Goal: Navigation & Orientation: Understand site structure

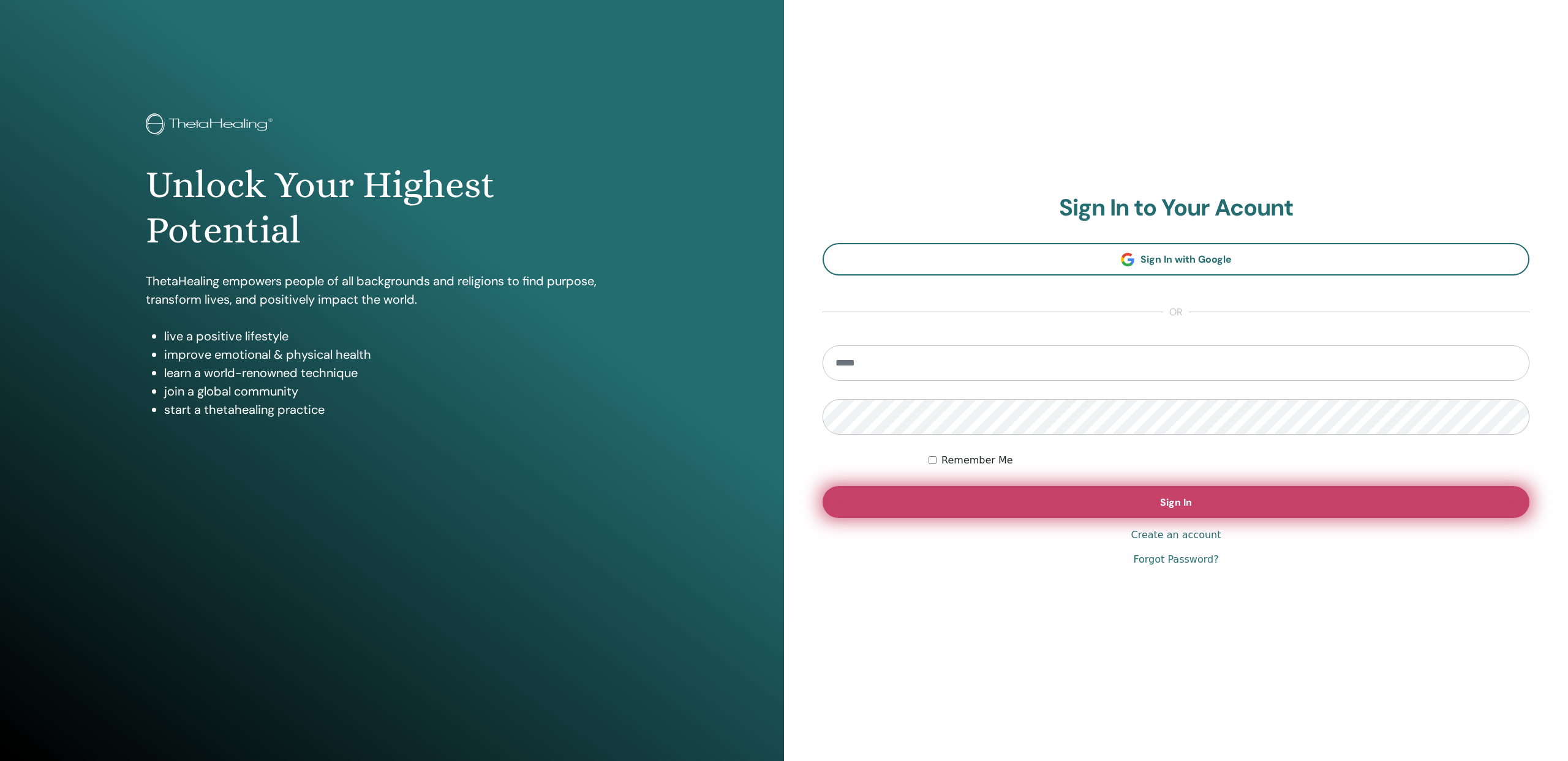
type input "**********"
click at [1195, 501] on button "Sign In" at bounding box center [1175, 502] width 707 height 32
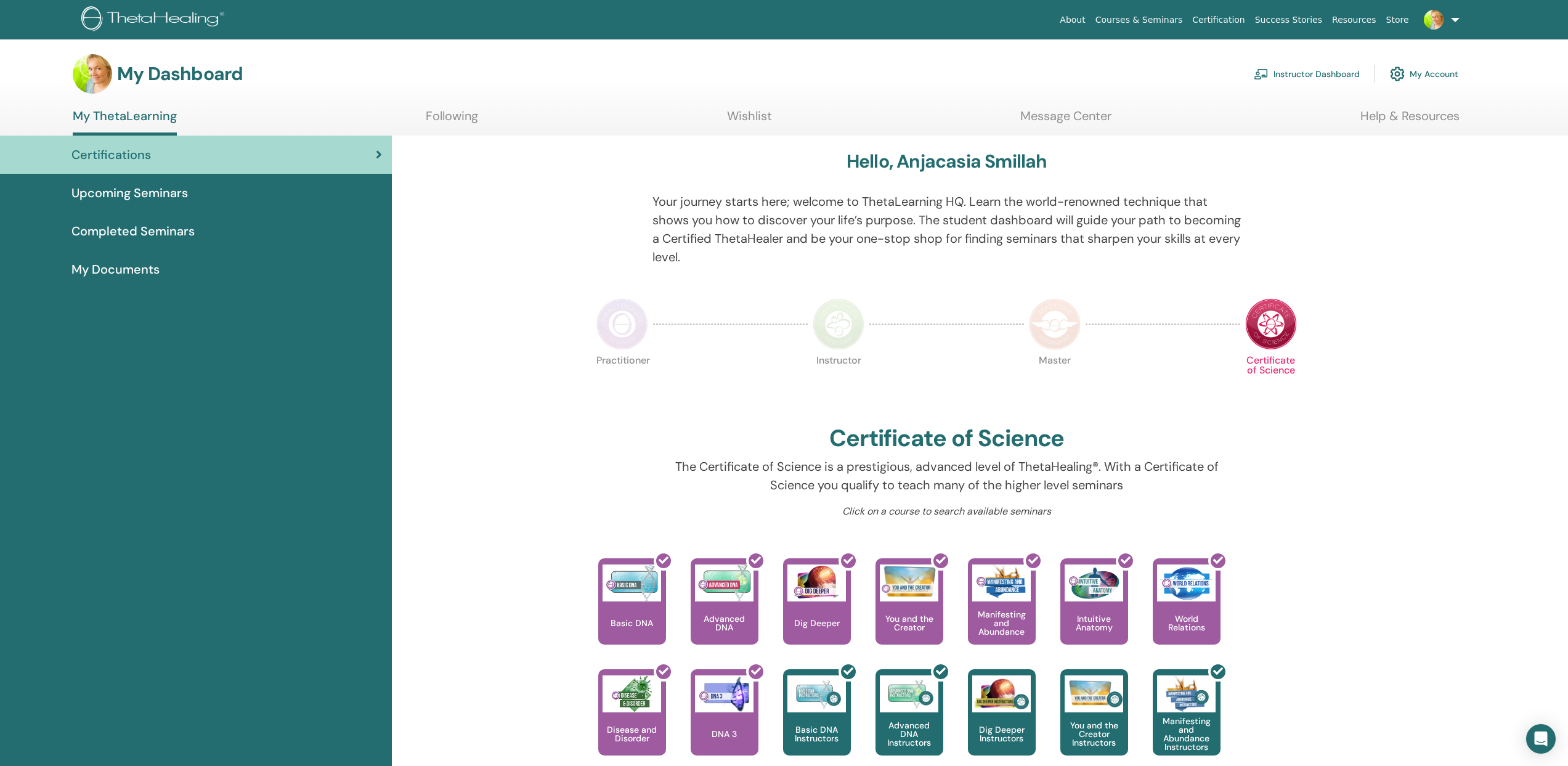
click at [151, 192] on span "Upcoming Seminars" at bounding box center [130, 193] width 116 height 18
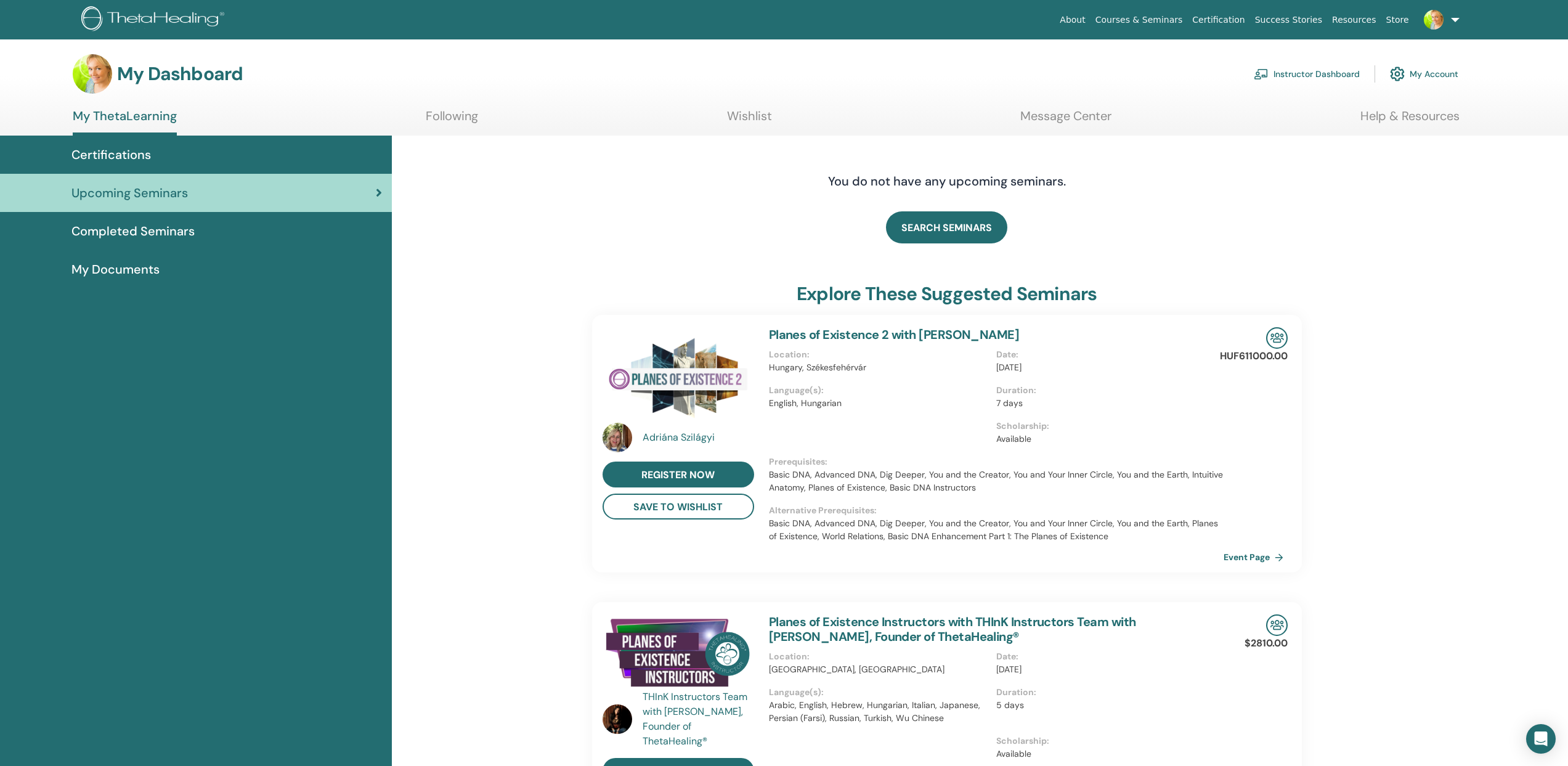
click at [174, 228] on span "Completed Seminars" at bounding box center [134, 231] width 124 height 18
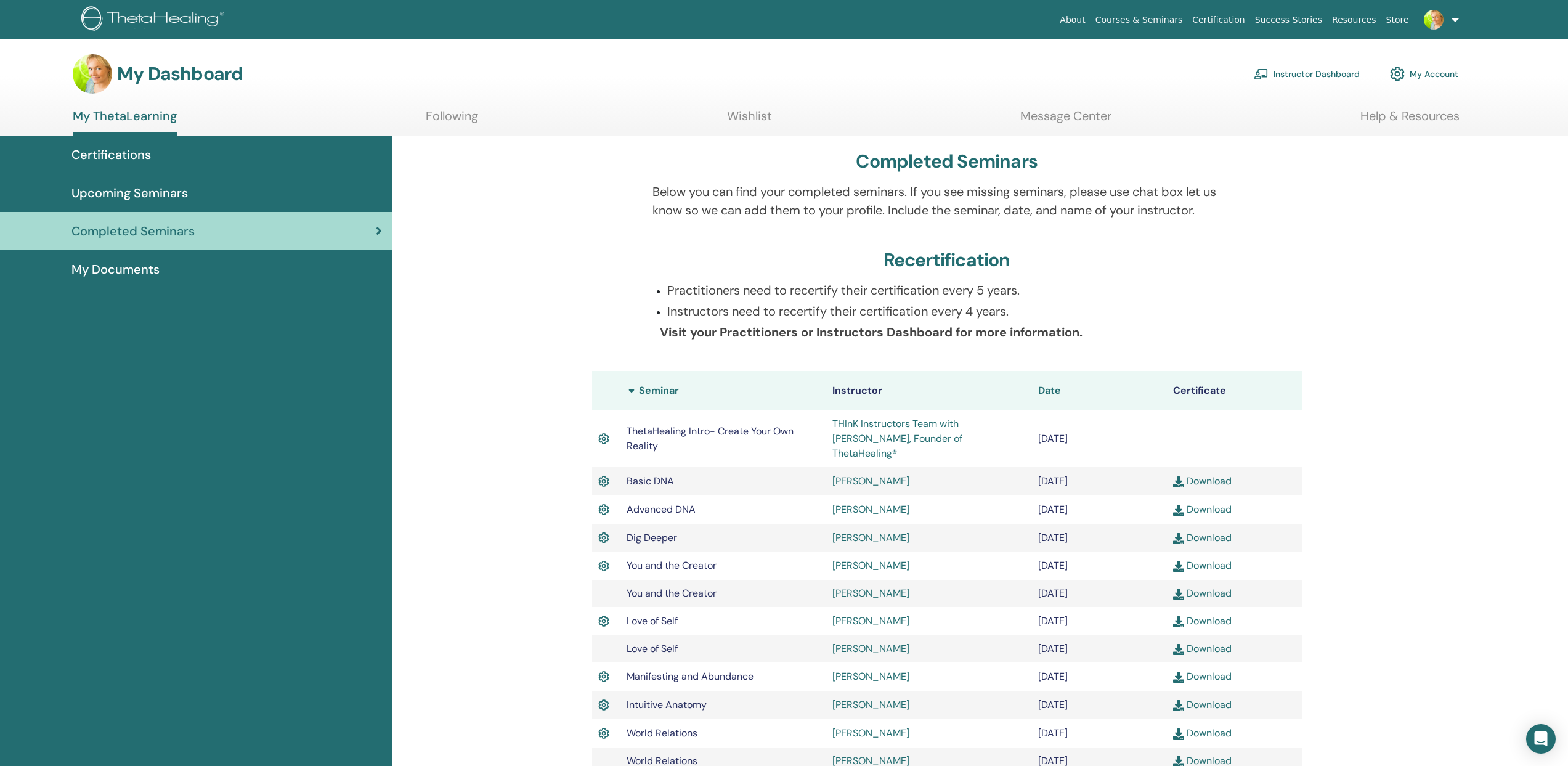
click at [129, 269] on span "My Documents" at bounding box center [116, 269] width 88 height 18
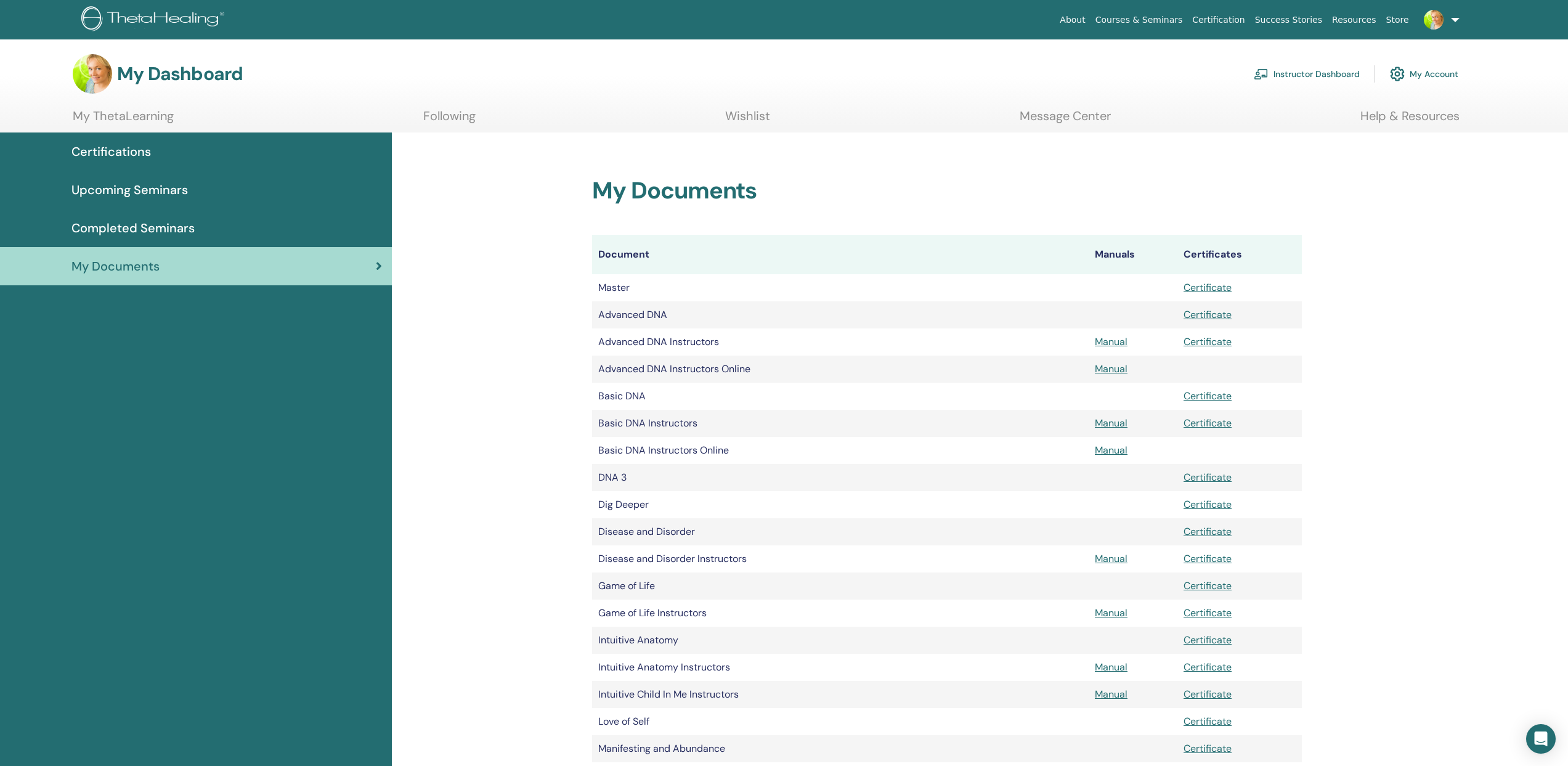
click at [165, 188] on span "Upcoming Seminars" at bounding box center [130, 190] width 116 height 18
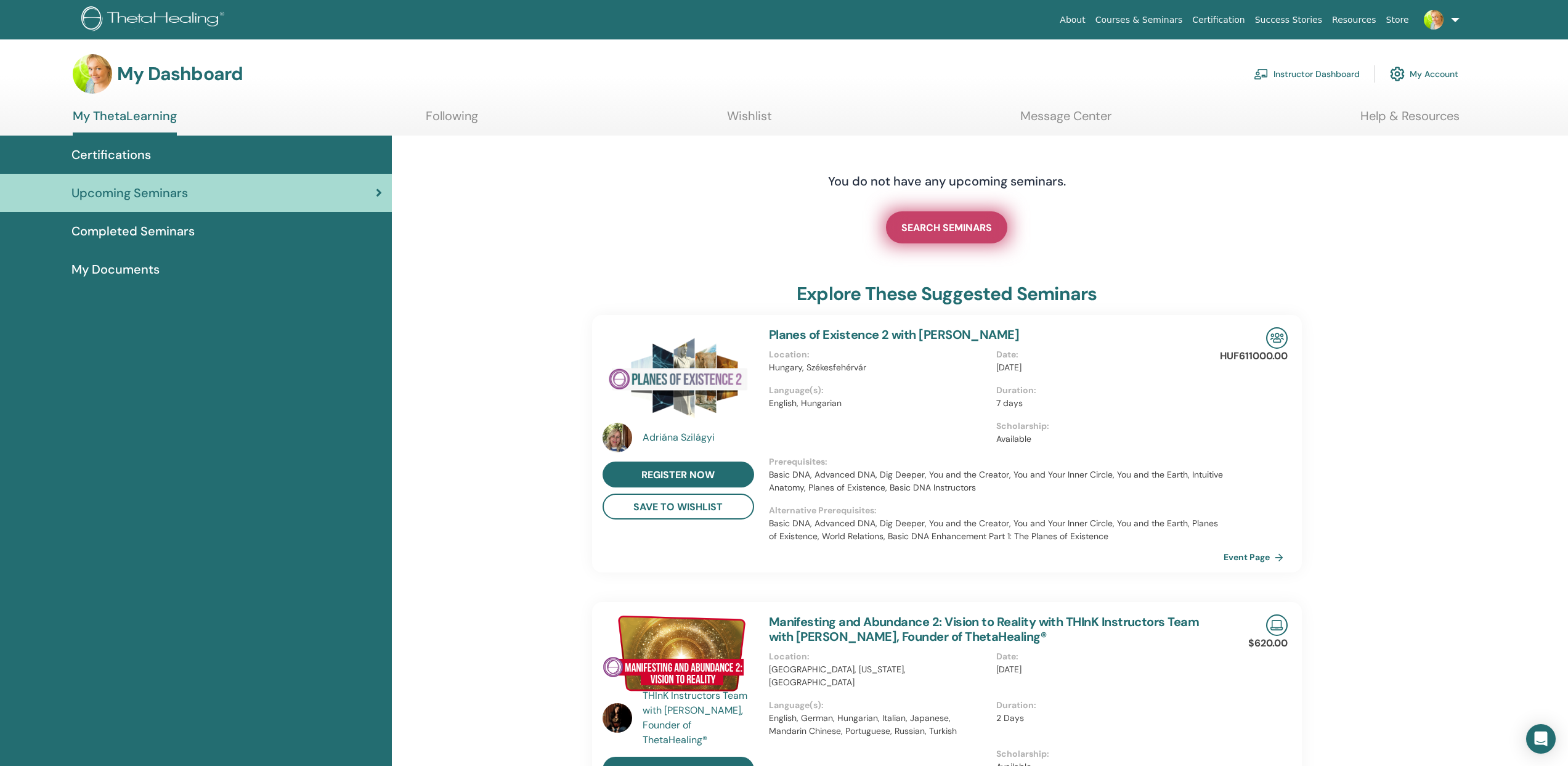
click at [939, 215] on link "SEARCH SEMINARS" at bounding box center [947, 227] width 121 height 32
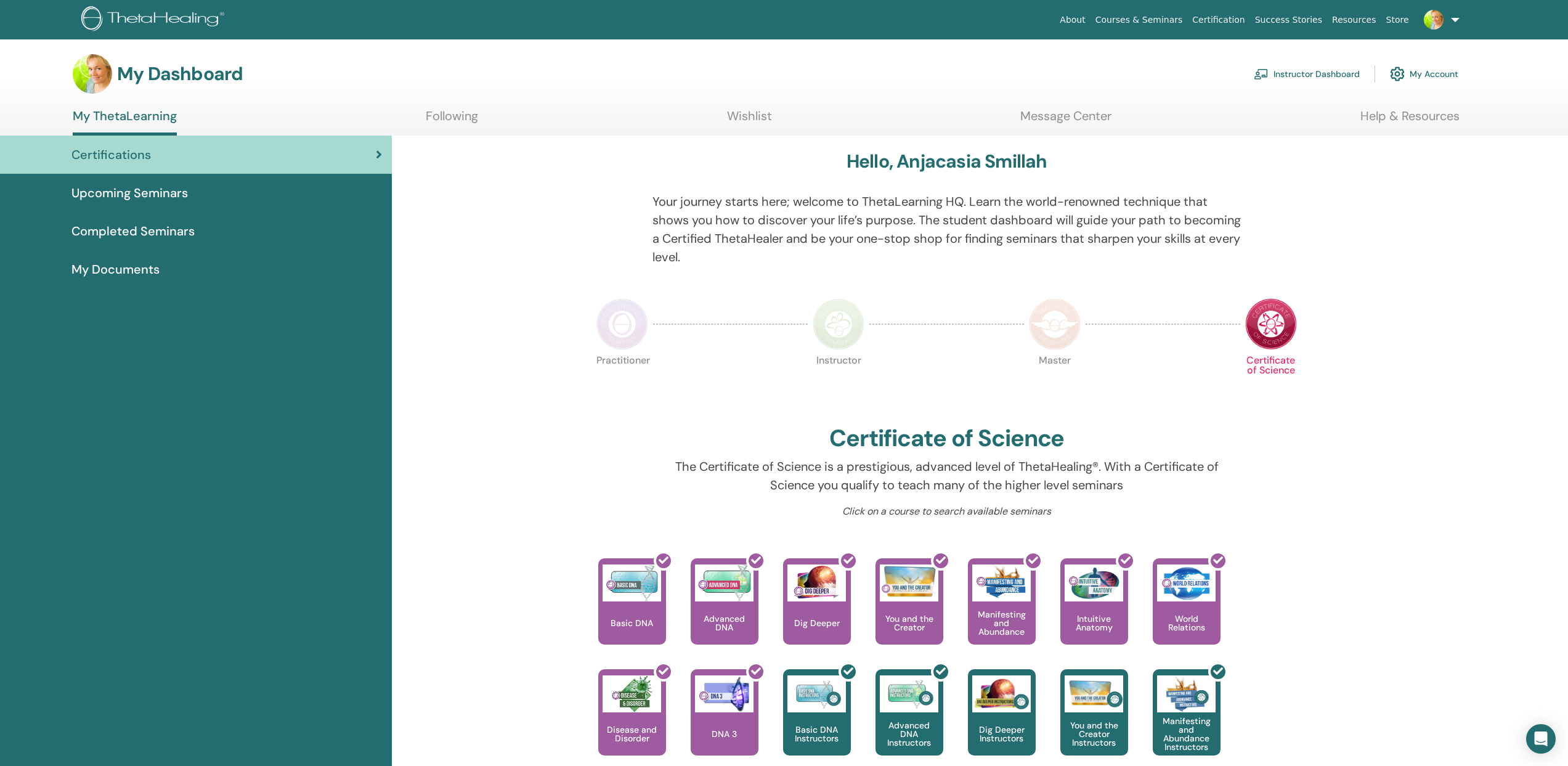
click at [1314, 70] on link "Instructor Dashboard" at bounding box center [1306, 74] width 106 height 27
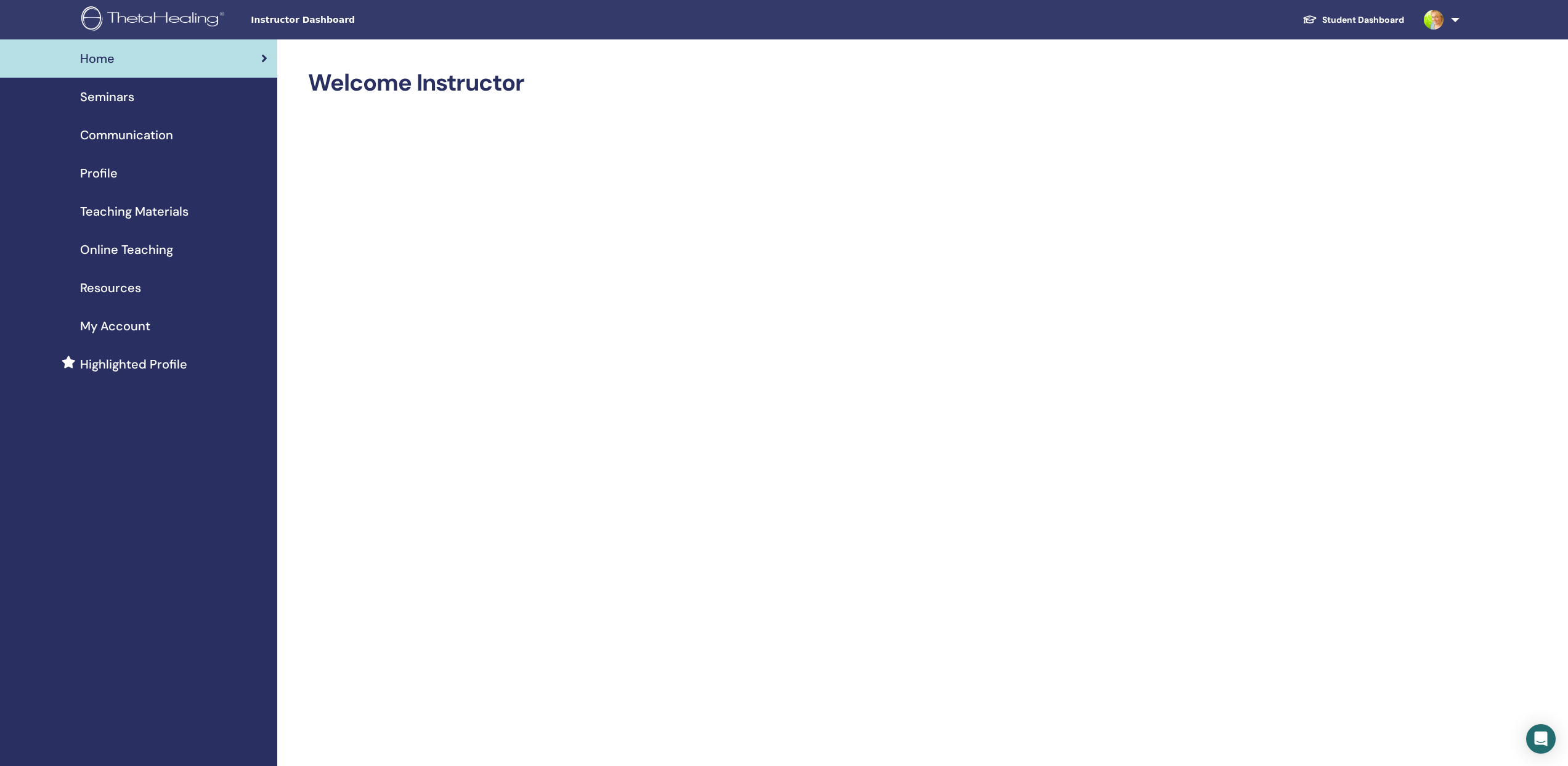
click at [132, 361] on span "Highlighted Profile" at bounding box center [134, 365] width 107 height 18
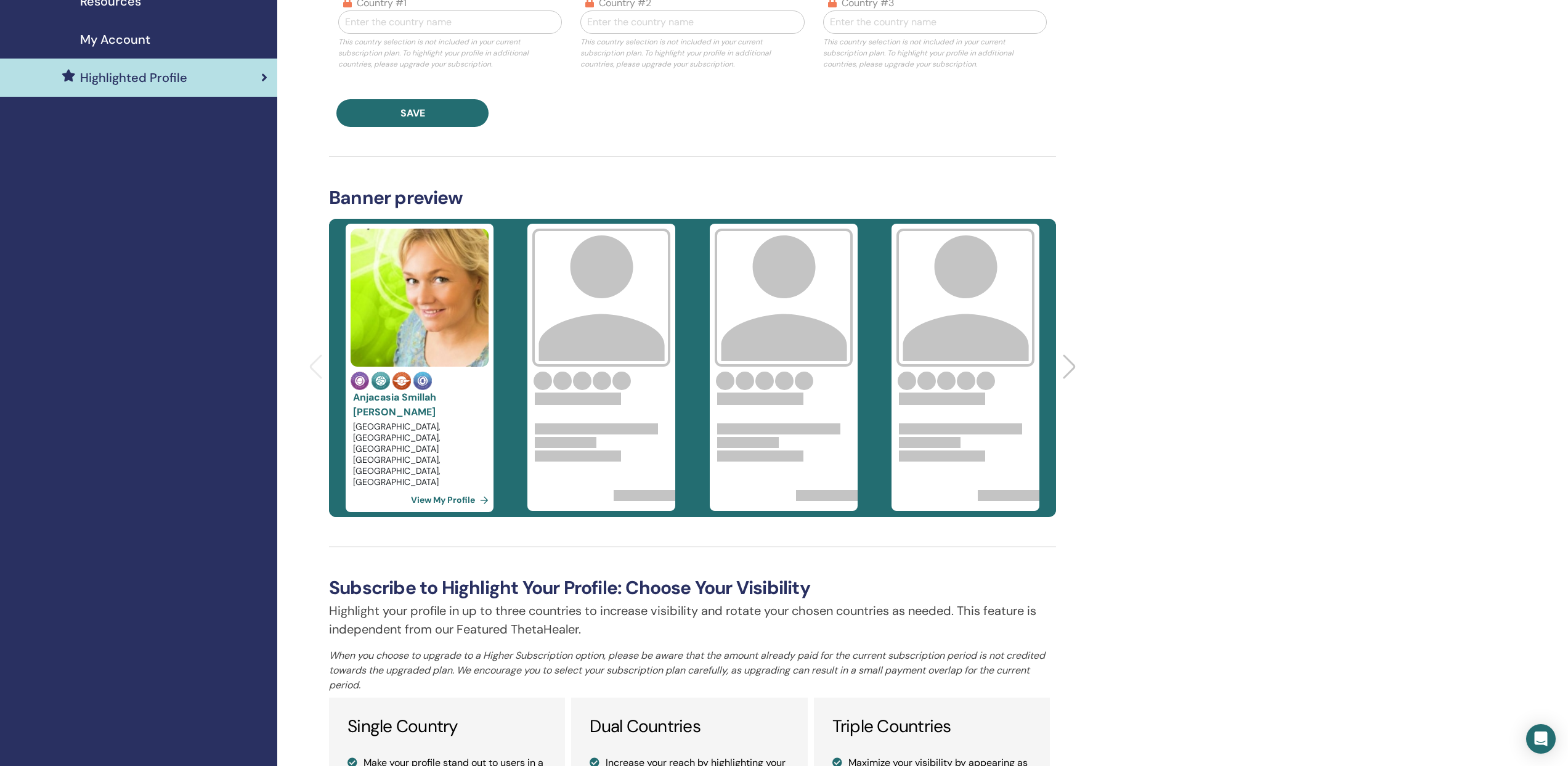
scroll to position [26, 0]
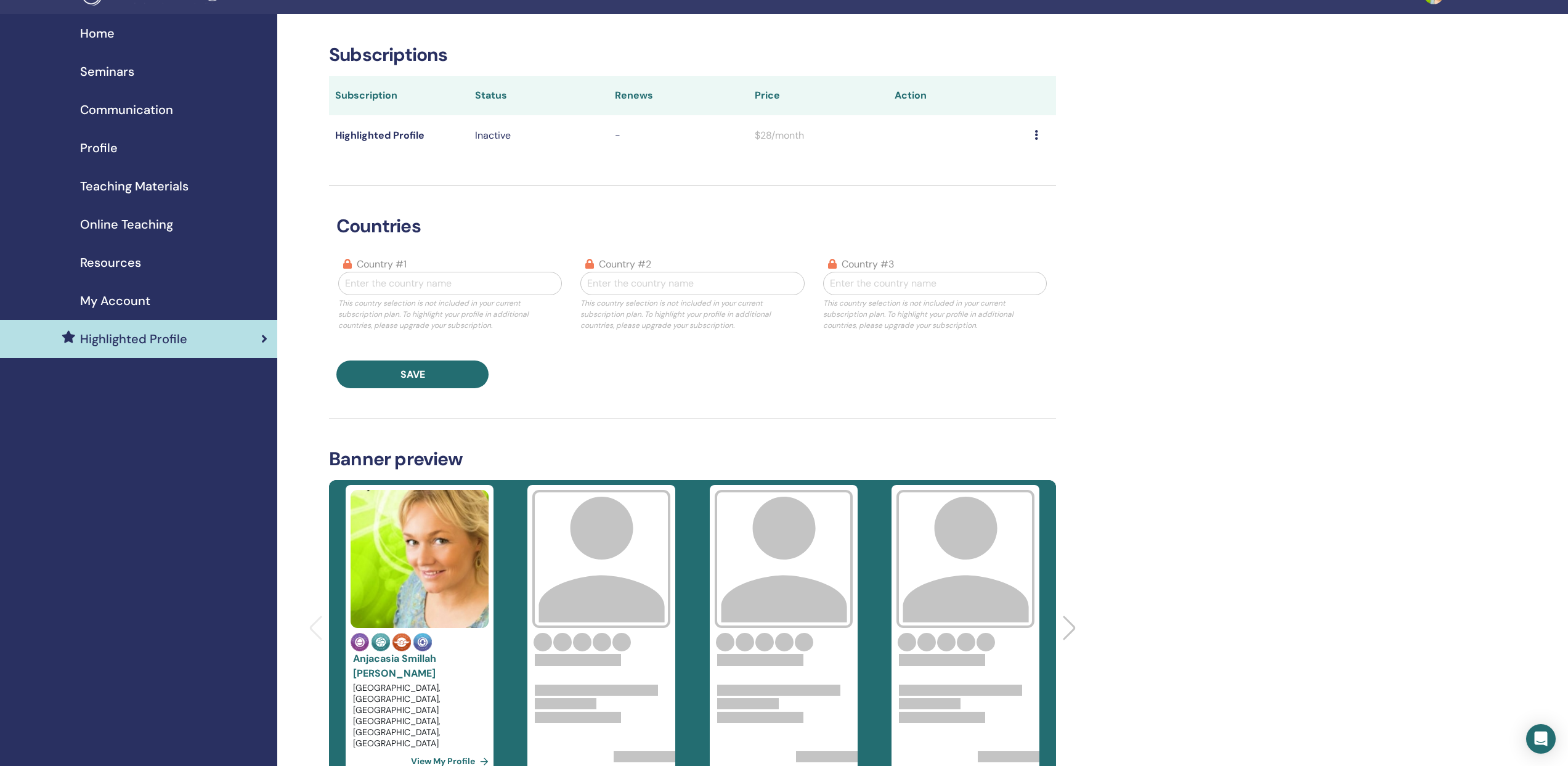
click at [130, 221] on span "Online Teaching" at bounding box center [126, 225] width 93 height 18
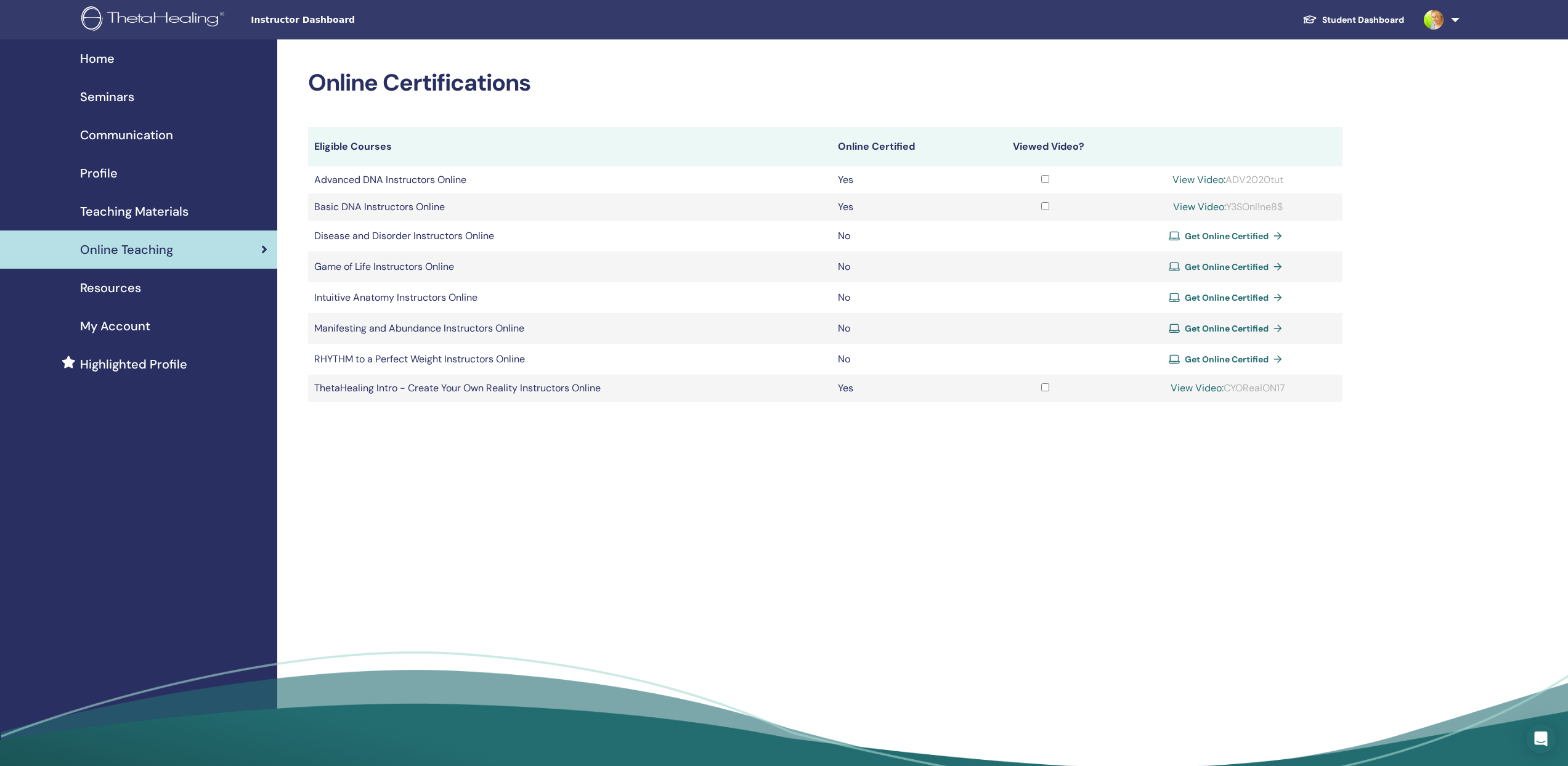
click at [123, 211] on span "Teaching Materials" at bounding box center [134, 212] width 109 height 18
